Goal: Task Accomplishment & Management: Use online tool/utility

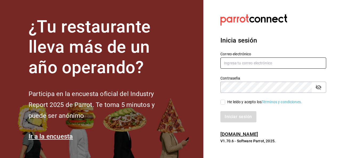
type input "[PERSON_NAME][EMAIL_ADDRESS][PERSON_NAME][DOMAIN_NAME]"
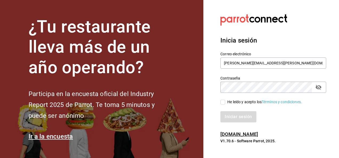
click at [221, 100] on input "He leído y acepto los Términos y condiciones." at bounding box center [223, 102] width 5 height 5
checkbox input "true"
click at [236, 120] on button "Iniciar sesión" at bounding box center [239, 116] width 36 height 11
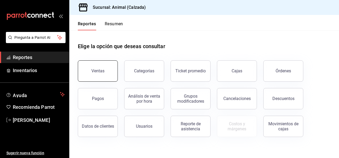
click at [103, 73] on div "Ventas" at bounding box center [97, 71] width 13 height 5
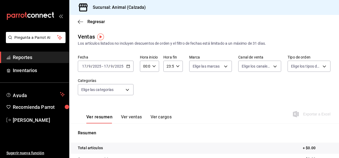
click at [127, 67] on icon "button" at bounding box center [128, 67] width 4 height 4
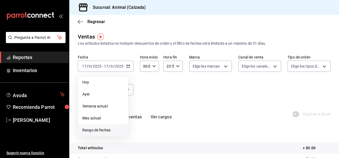
click at [110, 130] on span "Rango de fechas" at bounding box center [102, 131] width 41 height 6
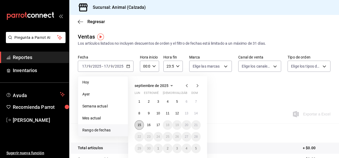
click at [140, 126] on abbr "15" at bounding box center [139, 125] width 3 height 4
click at [161, 126] on button "17" at bounding box center [158, 126] width 9 height 10
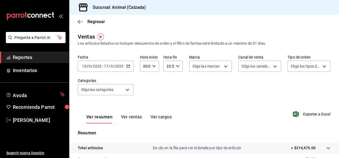
click at [153, 68] on icon "button" at bounding box center [154, 67] width 4 height 4
click at [145, 106] on span "05" at bounding box center [144, 107] width 1 height 4
type input "05:00"
click at [153, 80] on span "00" at bounding box center [153, 80] width 1 height 4
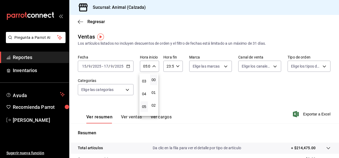
click at [176, 66] on div at bounding box center [169, 79] width 339 height 158
click at [176, 67] on \(Stroke\) "button" at bounding box center [177, 66] width 3 height 2
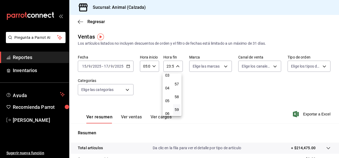
scroll to position [42, 0]
click at [167, 101] on span "05" at bounding box center [167, 101] width 1 height 4
click at [177, 77] on span "00" at bounding box center [177, 77] width 1 height 4
type input "05:00"
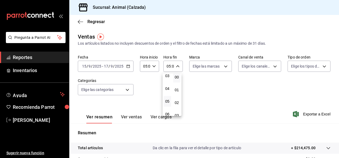
click at [222, 67] on div at bounding box center [169, 79] width 339 height 158
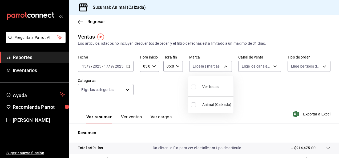
click at [222, 67] on body "Pregunta a Parrot AI Reportes Inventarios Ayuda Recomienda Parrot Luis Estrada …" at bounding box center [169, 79] width 339 height 158
click at [213, 89] on span "Ver todas" at bounding box center [210, 87] width 16 height 6
type input "e26472f3-9262-489d-bcba-4c6b034529c7"
checkbox input "true"
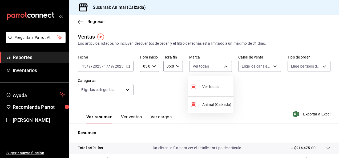
click at [271, 68] on div at bounding box center [169, 79] width 339 height 158
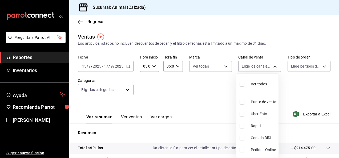
click at [271, 68] on body "Pregunta a Parrot AI Reportes Inventarios Ayuda Recomienda Parrot Luis Estrada …" at bounding box center [169, 79] width 339 height 158
click at [254, 84] on span "Ver todos" at bounding box center [259, 85] width 16 height 6
type input "PARROT,UBER_EATS,RAPPI,DIDI_FOOD,ONLINE"
checkbox input "true"
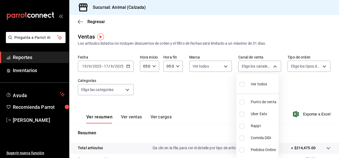
checkbox input "true"
click at [319, 66] on div at bounding box center [169, 79] width 339 height 158
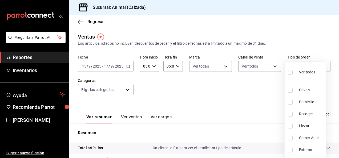
click at [319, 66] on body "Pregunta a Parrot AI Reportes Inventarios Ayuda Recomienda Parrot Luis Estrada …" at bounding box center [169, 79] width 339 height 158
click at [308, 74] on span "Ver todos" at bounding box center [307, 73] width 16 height 6
type input "588630d3-b511-4bba-a729-32472510037f,54b7ae00-ca47-4ec1-b7ff-55842c0a2b62,92293…"
checkbox input "true"
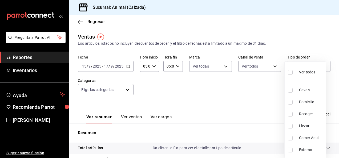
checkbox input "true"
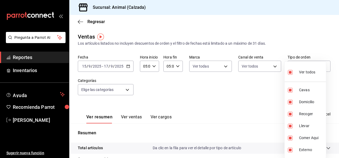
click at [125, 90] on div at bounding box center [169, 79] width 339 height 158
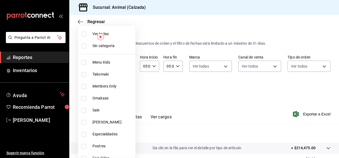
click at [125, 90] on body "Pregunta a Parrot AI Reportes Inventarios Ayuda Recomienda Parrot Luis Estrada …" at bounding box center [169, 79] width 339 height 158
click at [86, 34] on label at bounding box center [84, 34] width 7 height 5
click at [86, 34] on input "checkbox" at bounding box center [83, 34] width 5 height 5
checkbox input "false"
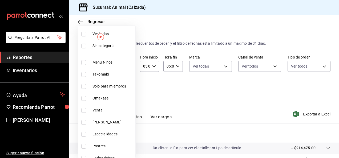
checkbox input "false"
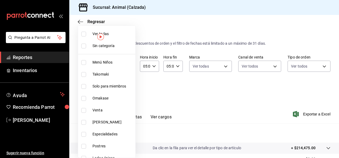
checkbox input "false"
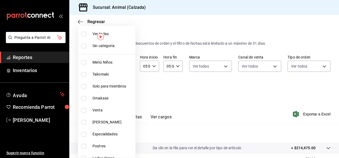
checkbox input "false"
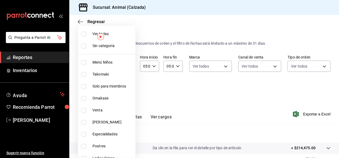
checkbox input "false"
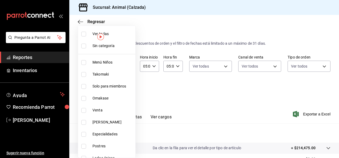
checkbox input "false"
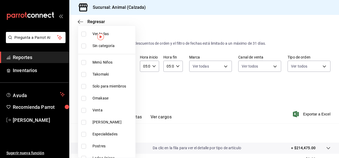
checkbox input "false"
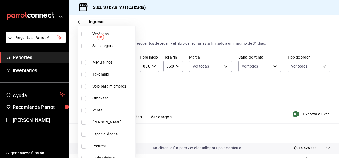
checkbox input "false"
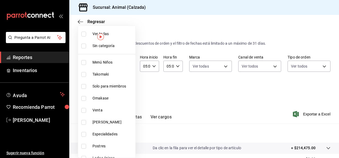
checkbox input "false"
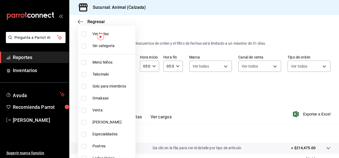
checkbox input "false"
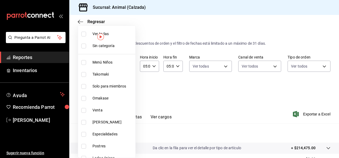
checkbox input "false"
click at [93, 35] on span "Ver todas" at bounding box center [113, 34] width 41 height 6
type input "577524a9-a437-43f3-84d2-cf2e6968635f,5d35a5f4-3063-4397-a550-a8f4eca83956,9bcdf…"
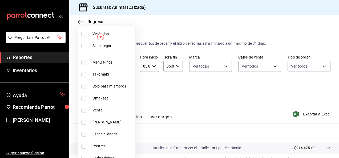
checkbox input "true"
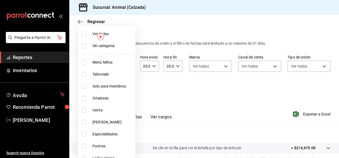
checkbox input "true"
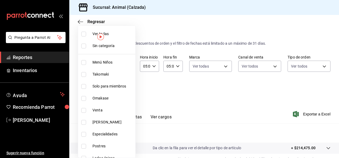
checkbox input "true"
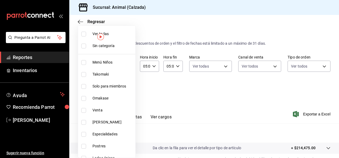
checkbox input "true"
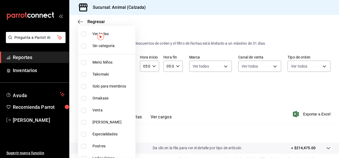
checkbox input "true"
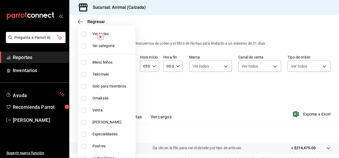
checkbox input "true"
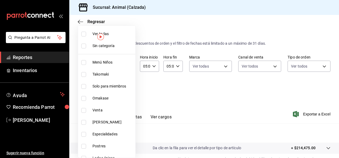
checkbox input "true"
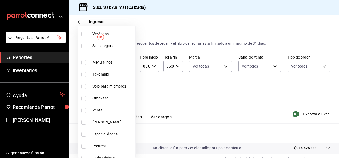
checkbox input "true"
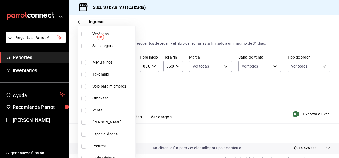
checkbox input "true"
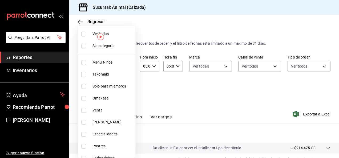
checkbox input "true"
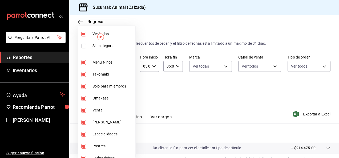
click at [179, 90] on div at bounding box center [169, 79] width 339 height 158
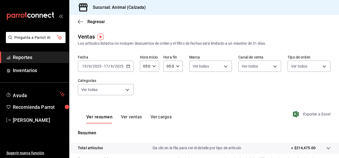
click at [309, 114] on font "Exportar a Excel" at bounding box center [316, 114] width 27 height 4
